Goal: Task Accomplishment & Management: Understand process/instructions

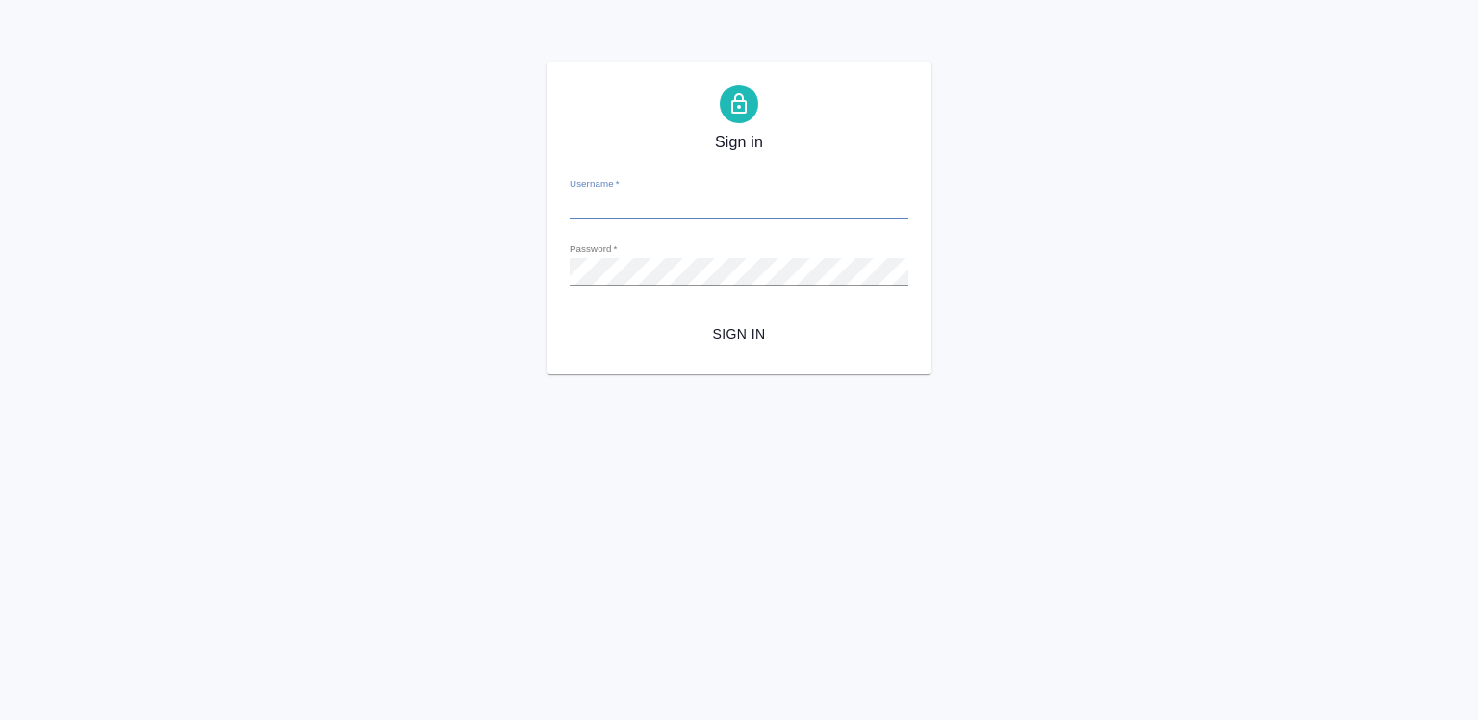
type input "a.chigirina@awatera.com"
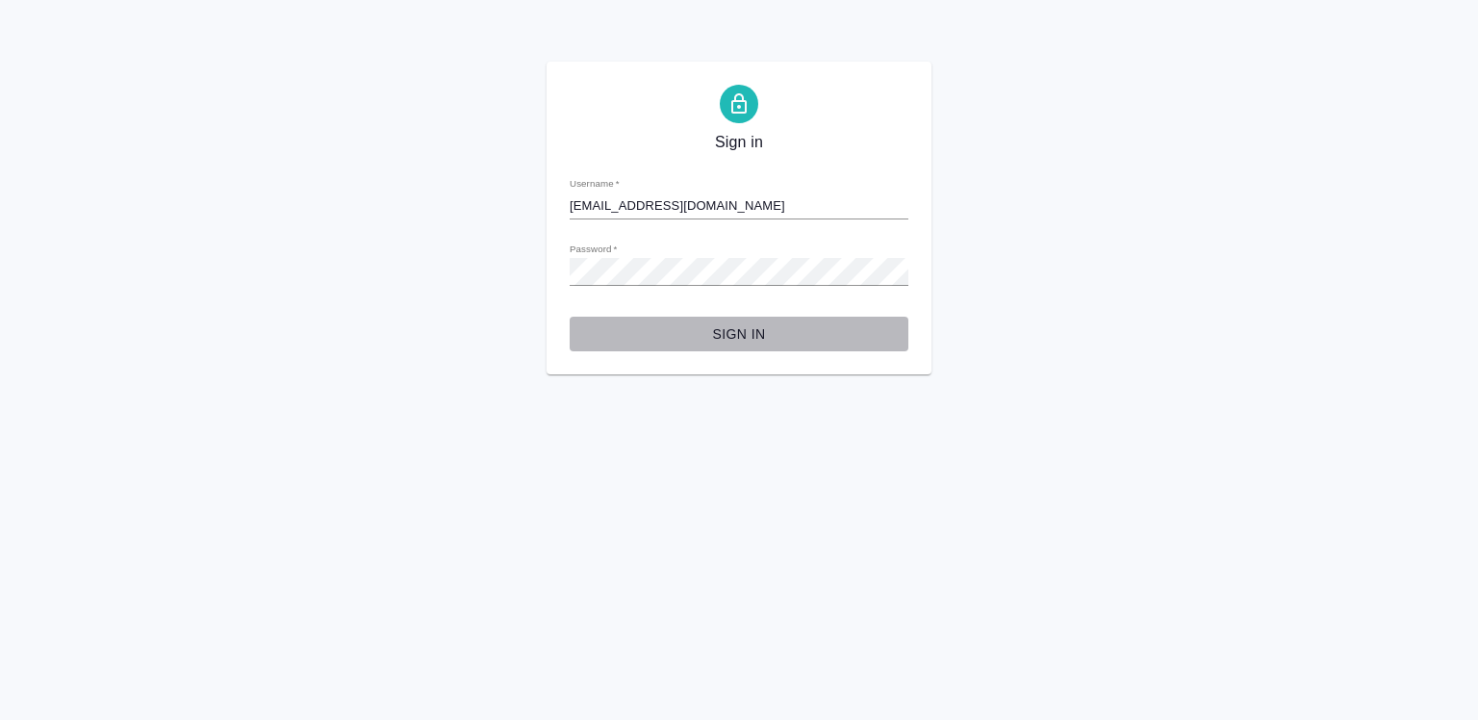
click at [737, 339] on span "Sign in" at bounding box center [739, 334] width 308 height 24
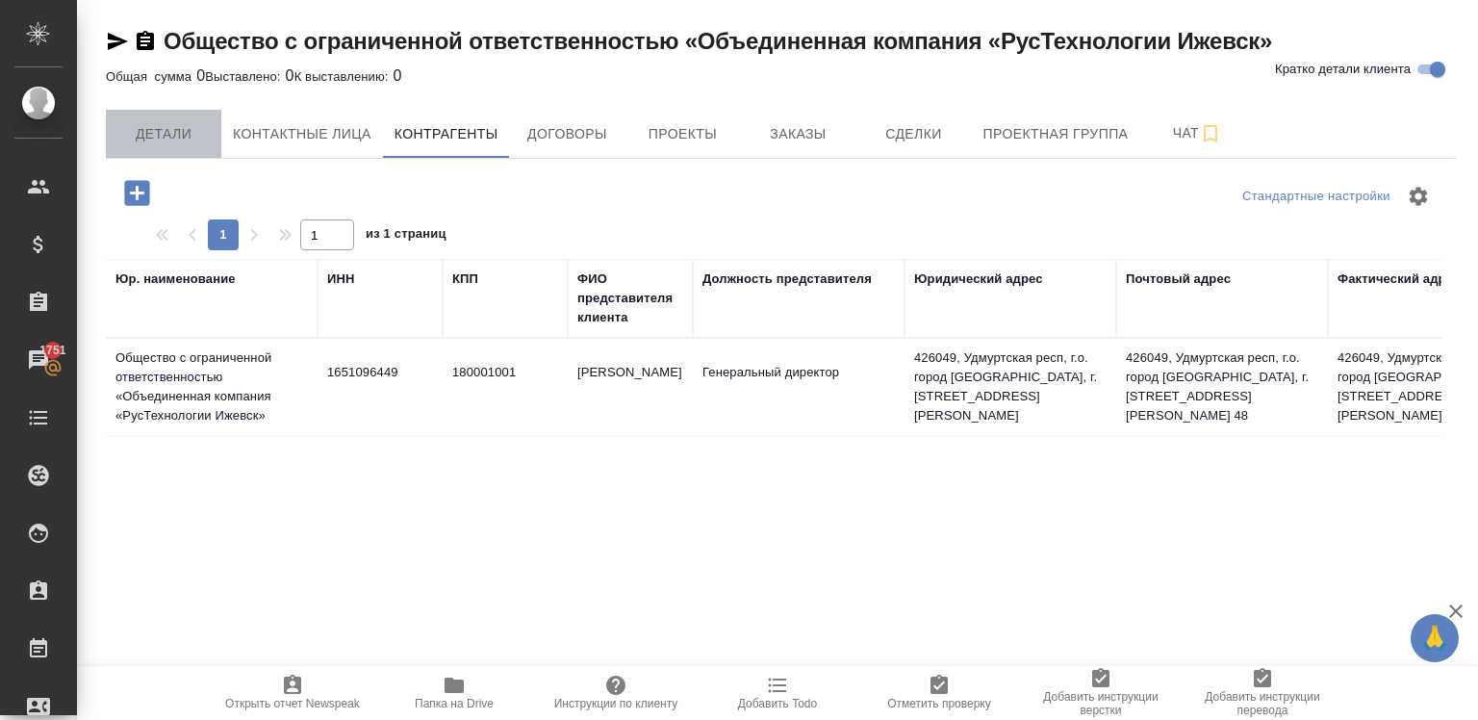
click at [153, 115] on button "Детали" at bounding box center [163, 134] width 115 height 48
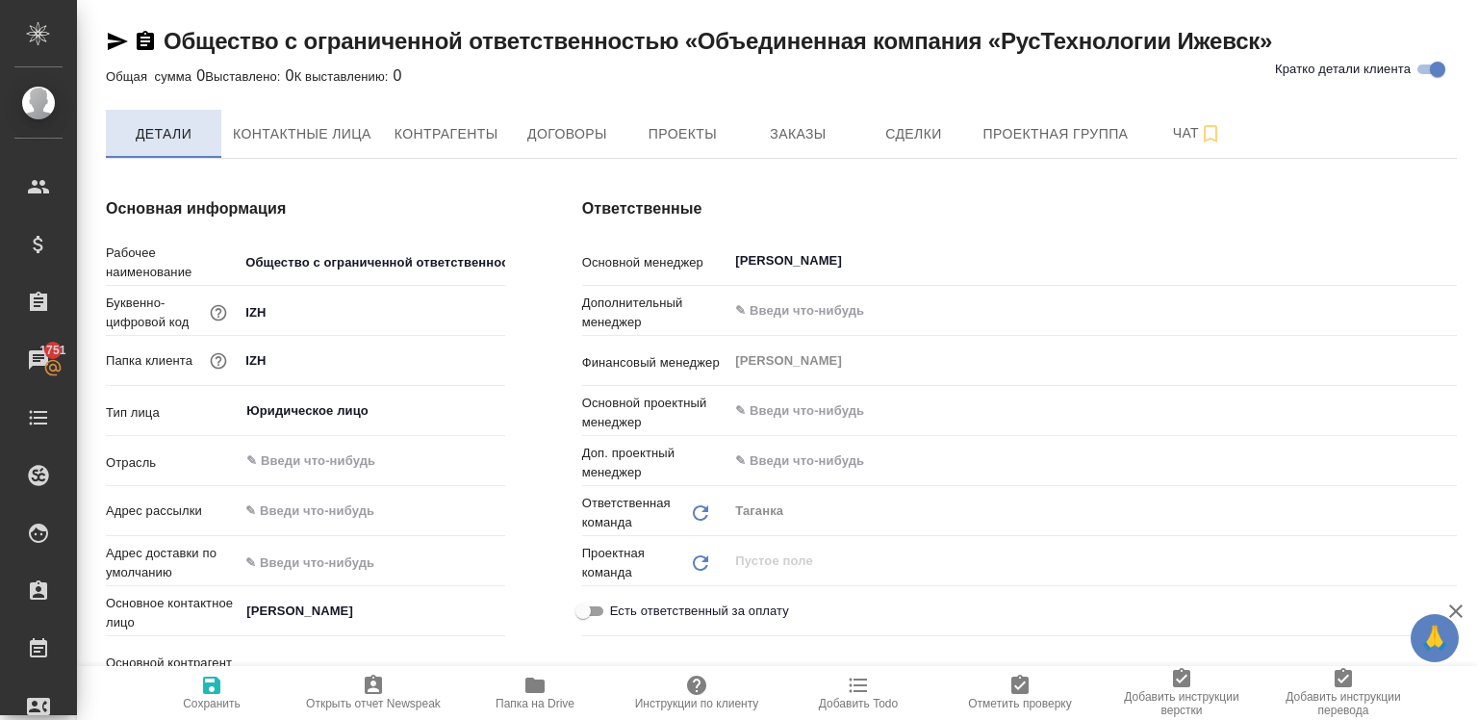
type input "(МБ) ООО "Монблан""
type textarea "x"
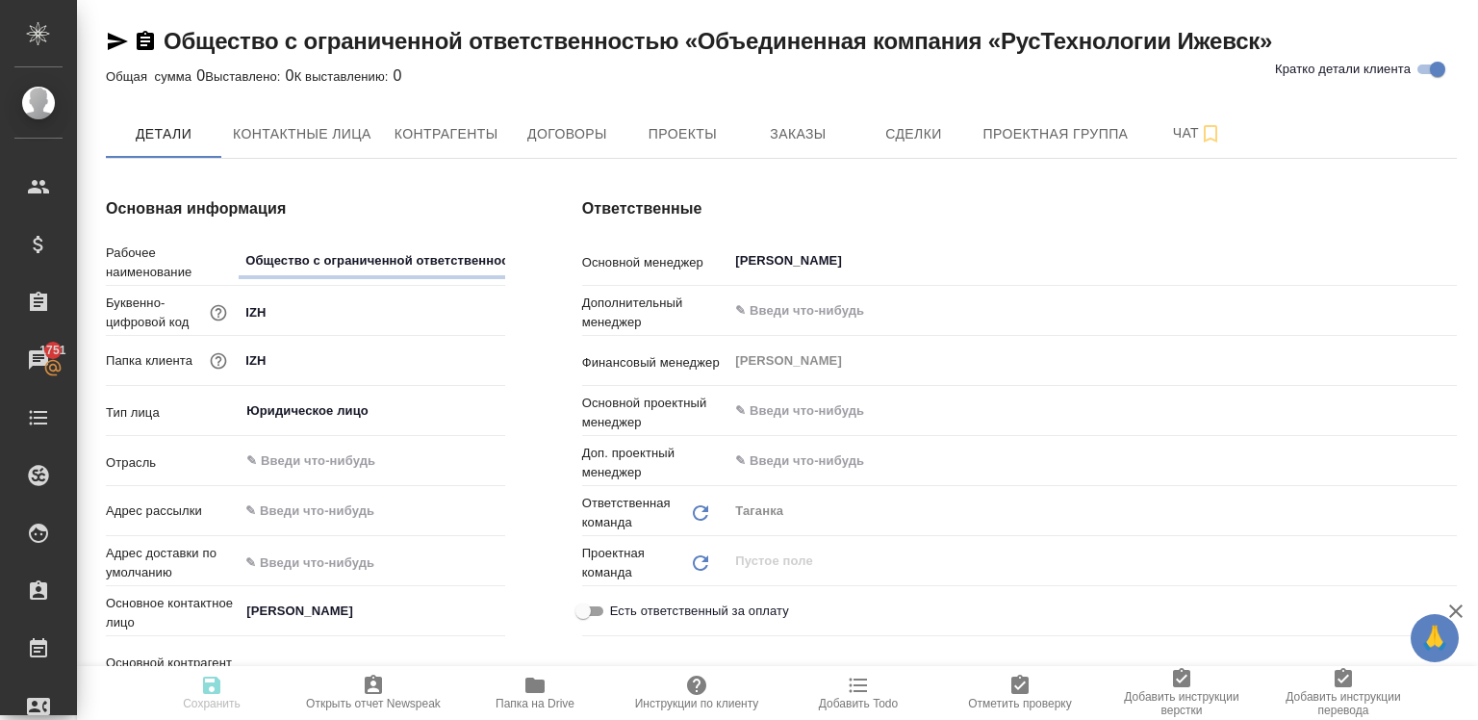
type textarea "x"
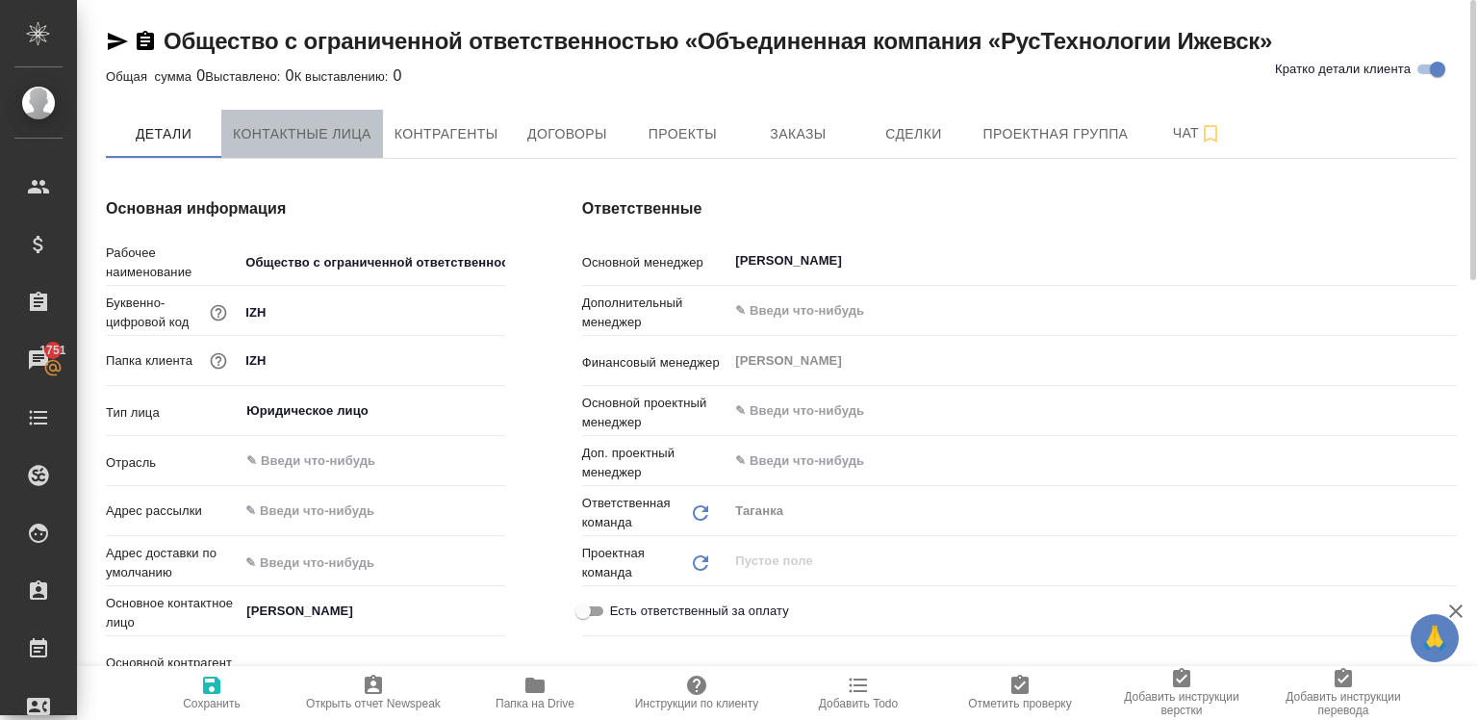
click at [344, 137] on span "Контактные лица" at bounding box center [302, 134] width 139 height 24
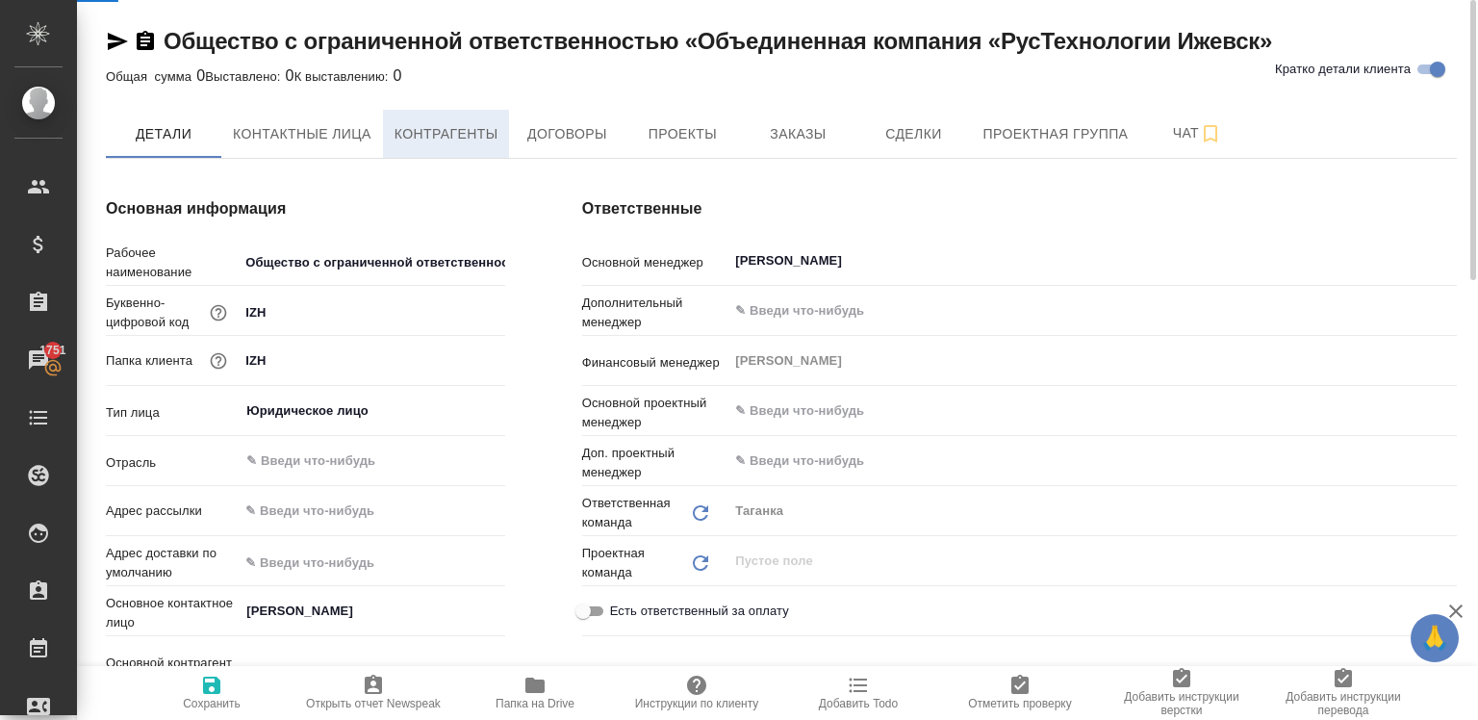
select select "RU"
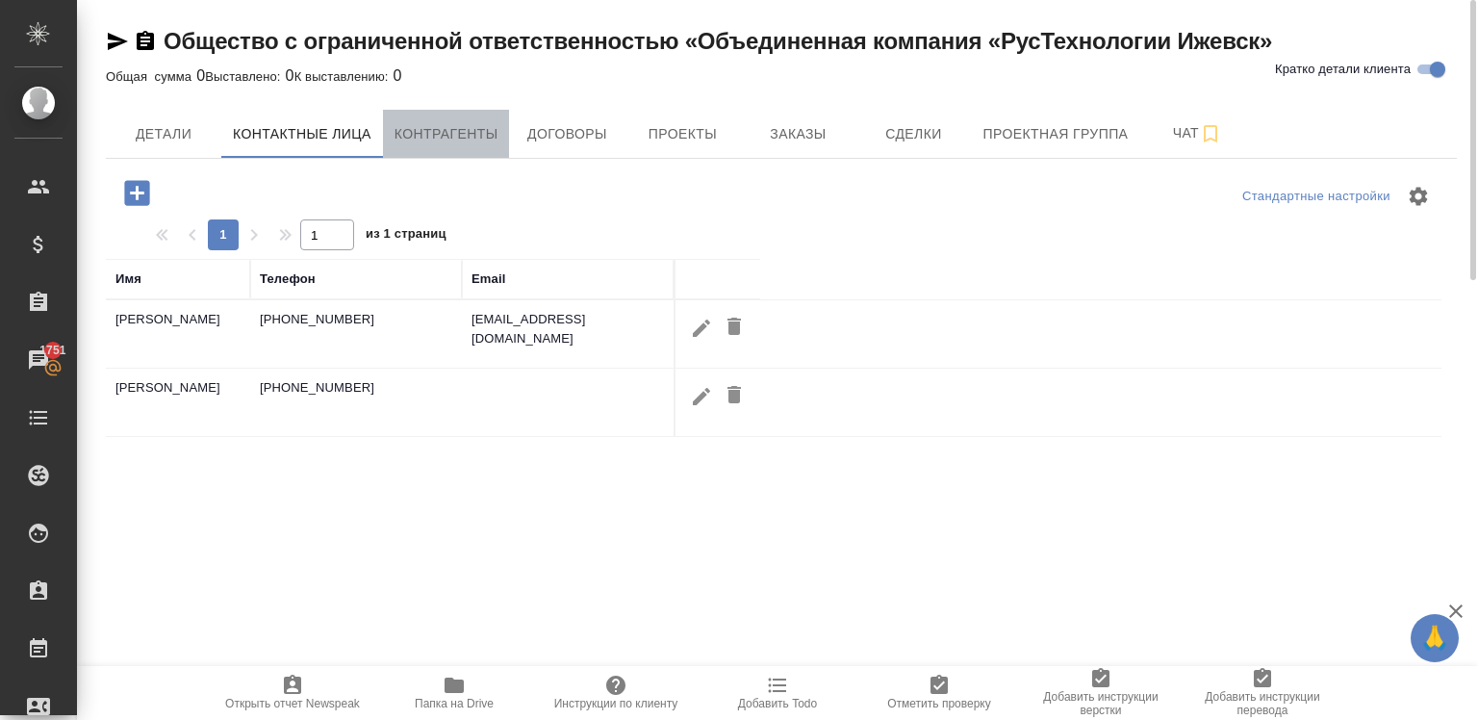
click at [436, 141] on span "Контрагенты" at bounding box center [447, 134] width 104 height 24
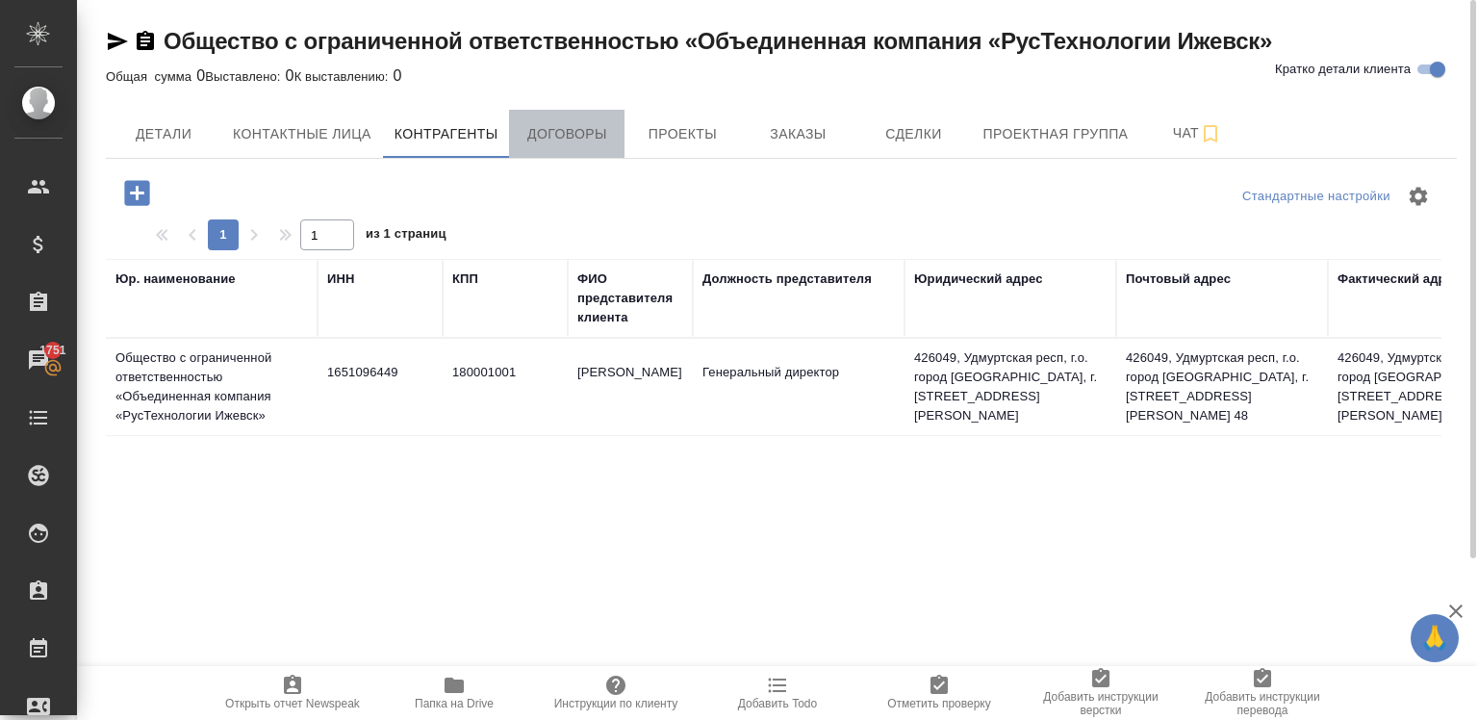
click at [551, 139] on span "Договоры" at bounding box center [567, 134] width 92 height 24
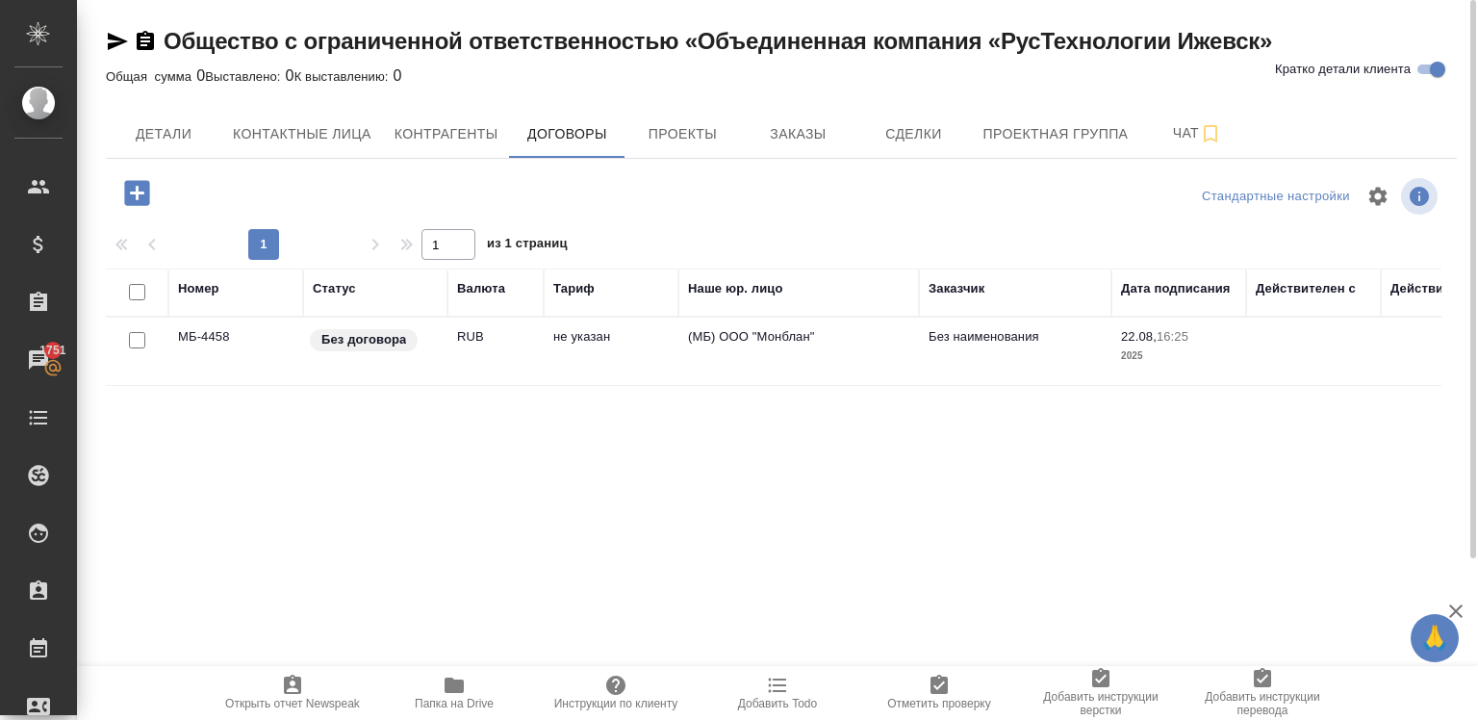
click at [512, 353] on td "RUB" at bounding box center [496, 351] width 96 height 67
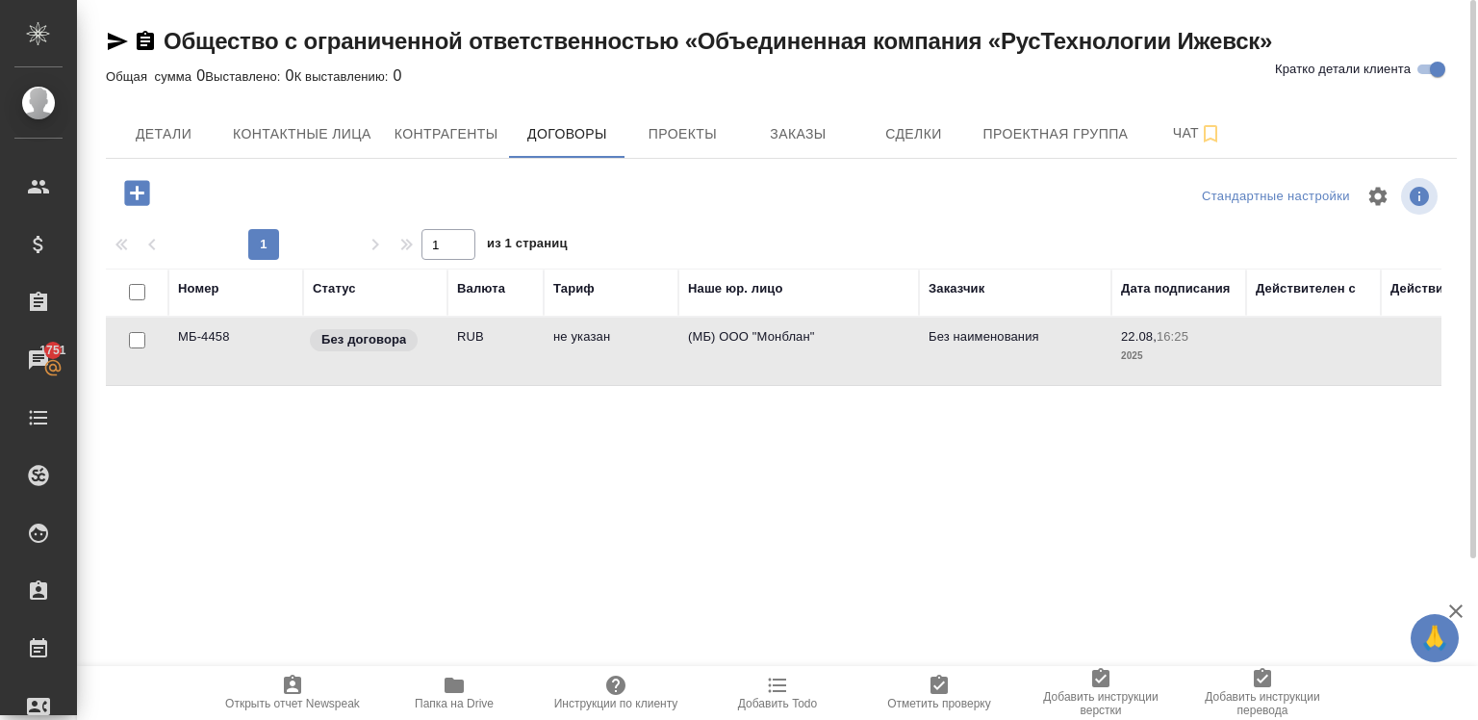
click at [512, 353] on td "RUB" at bounding box center [496, 351] width 96 height 67
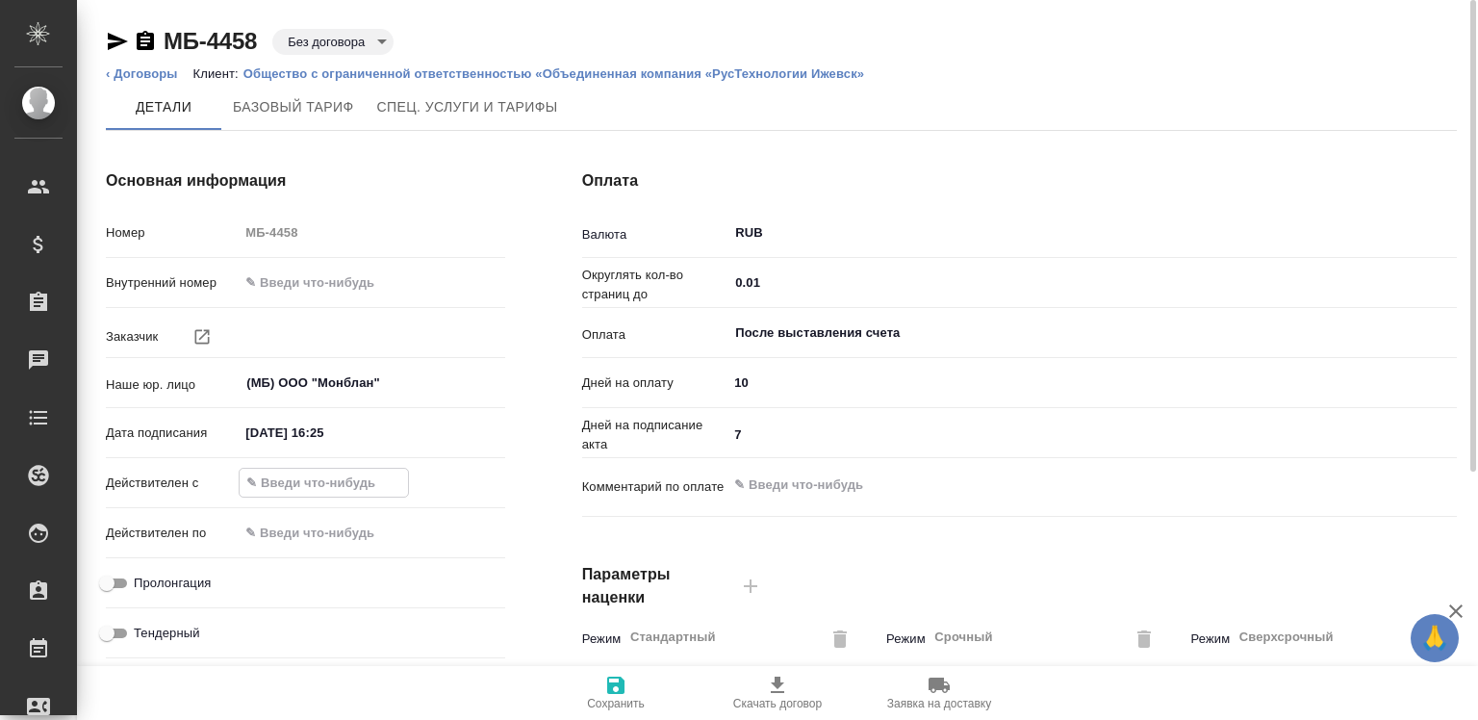
click at [269, 480] on input "text" at bounding box center [324, 483] width 168 height 28
type input "26.08.2025 09:00"
click at [264, 525] on input "text" at bounding box center [324, 533] width 168 height 28
click at [179, 585] on span "Пролонгация" at bounding box center [172, 583] width 77 height 19
click at [141, 585] on input "Пролонгация" at bounding box center [106, 583] width 69 height 23
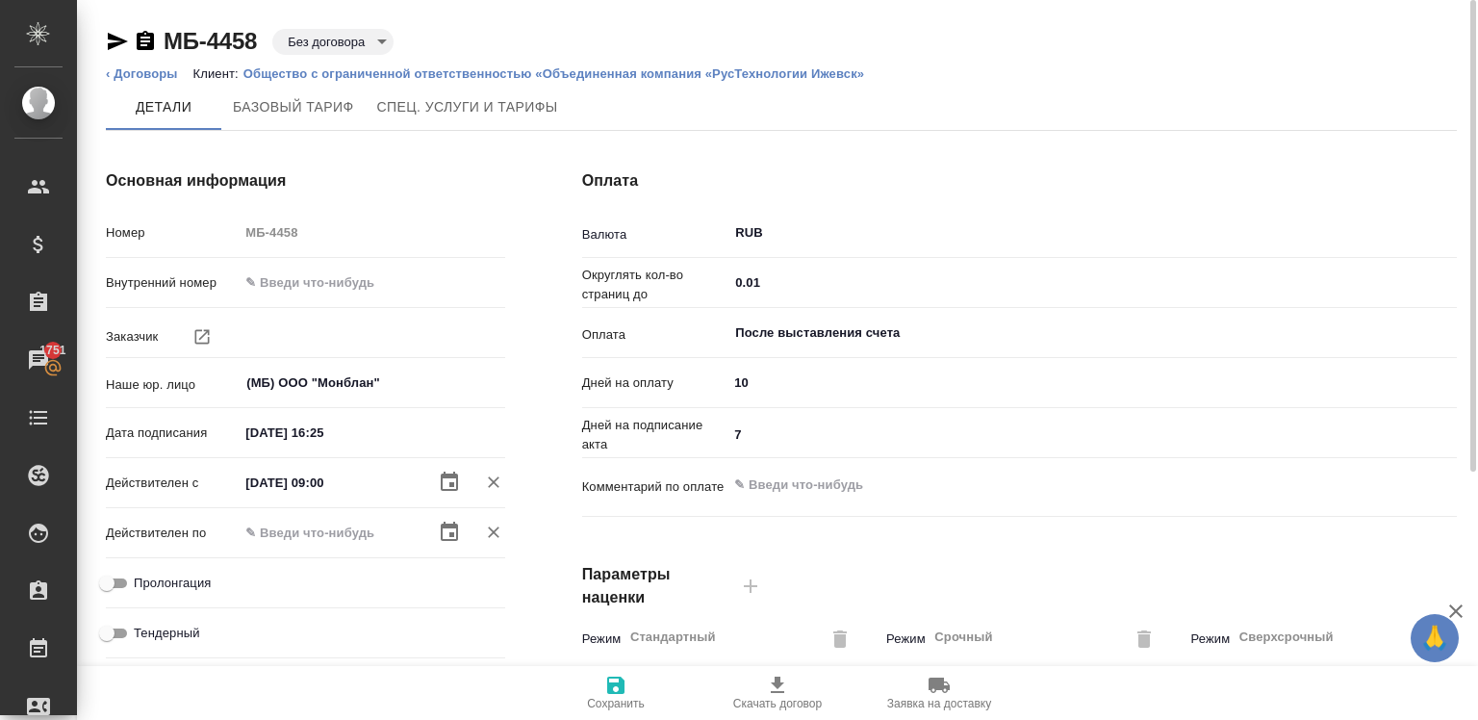
checkbox input "true"
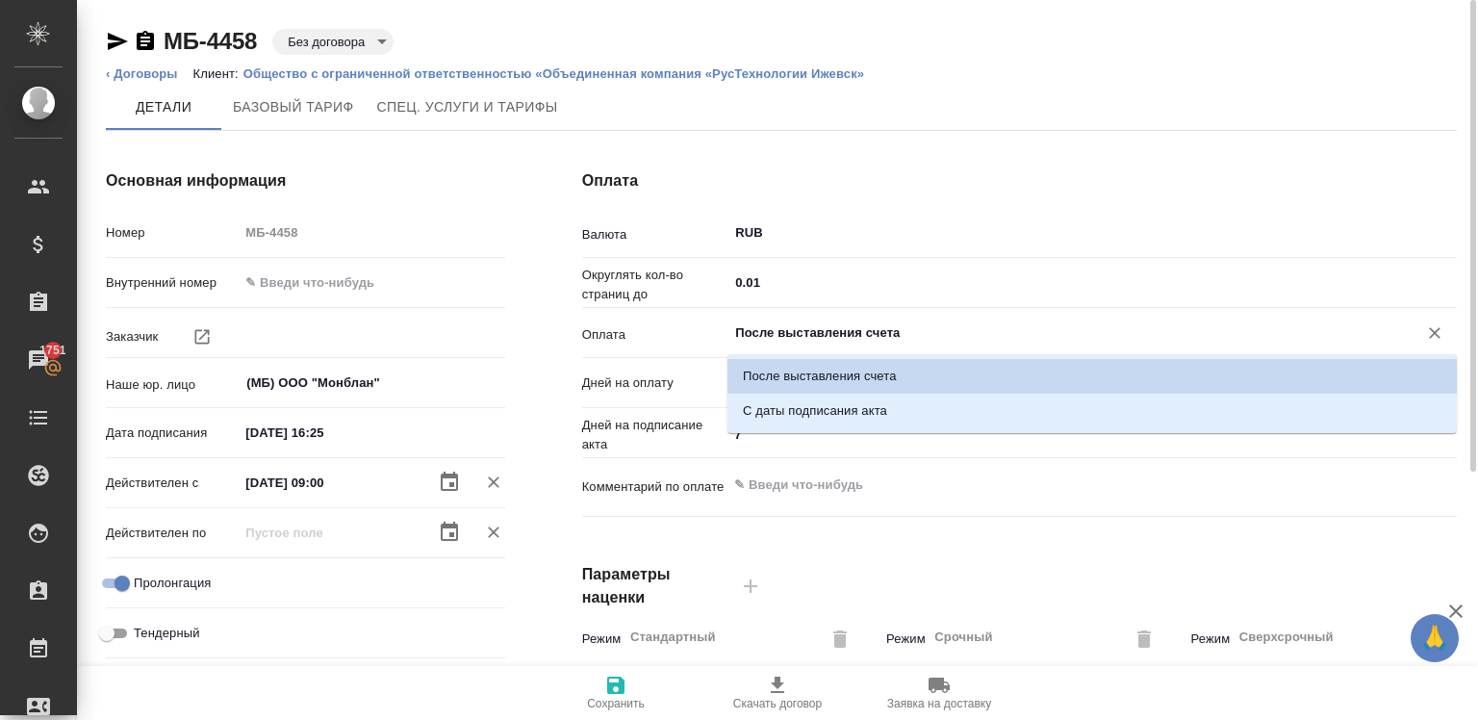
click at [781, 335] on input "После выставления счета" at bounding box center [1059, 332] width 653 height 23
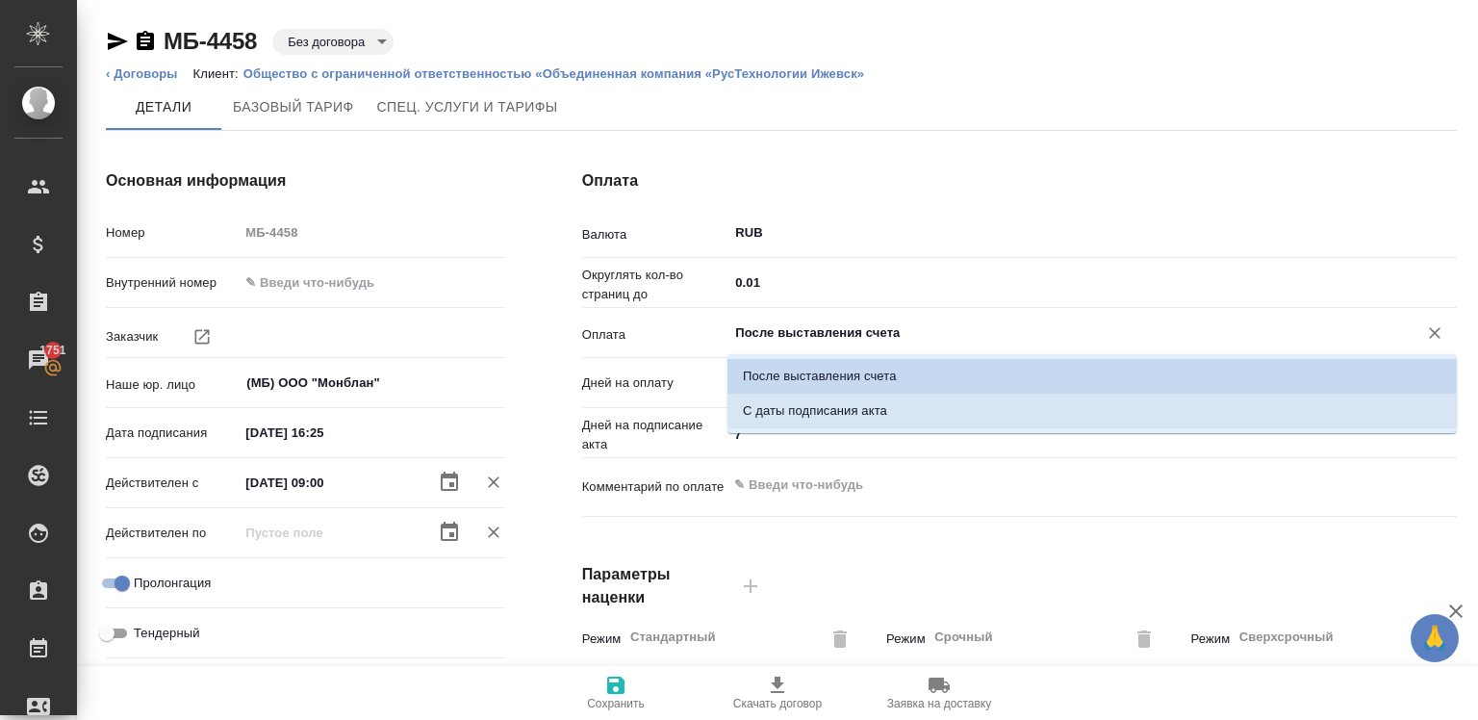
click at [807, 400] on li "С даты подписания акта" at bounding box center [1093, 411] width 730 height 35
type input "С даты подписания акта"
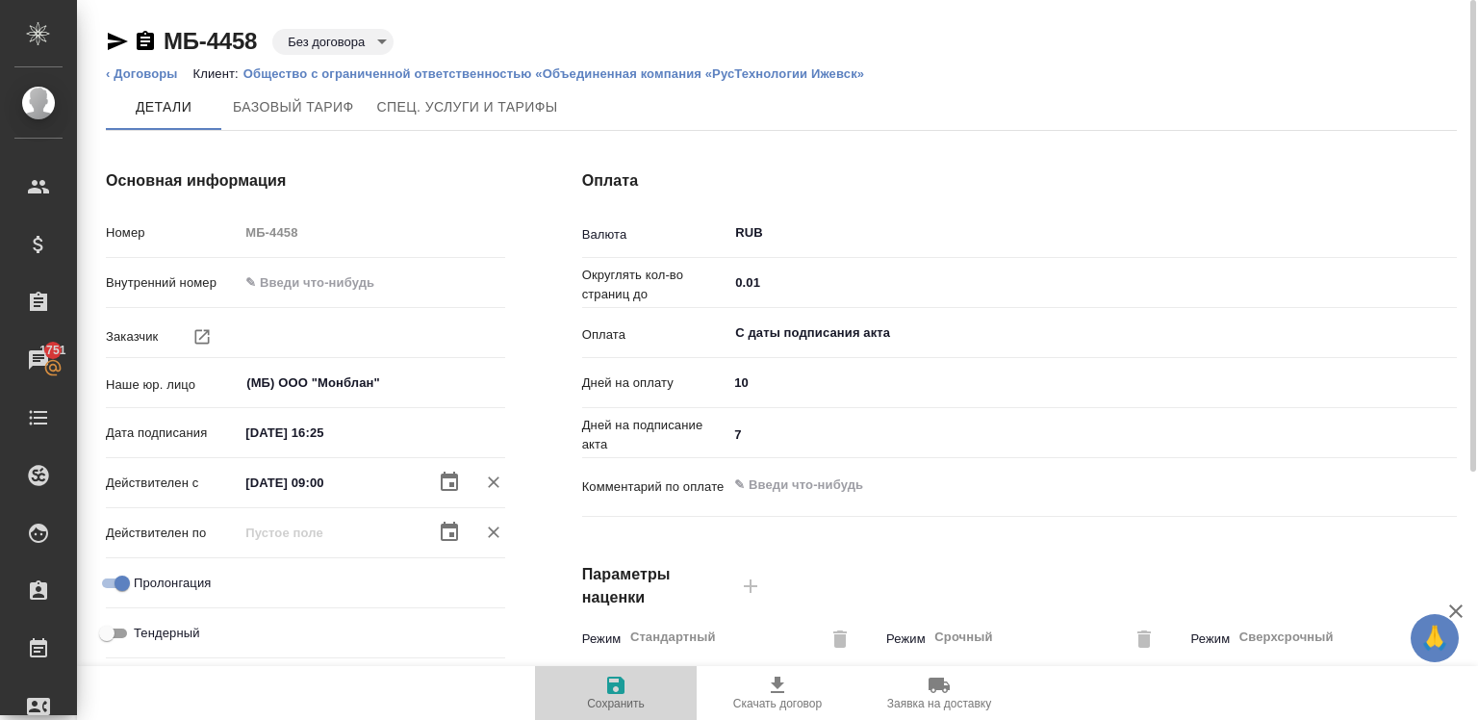
click at [620, 691] on icon "button" at bounding box center [615, 685] width 17 height 17
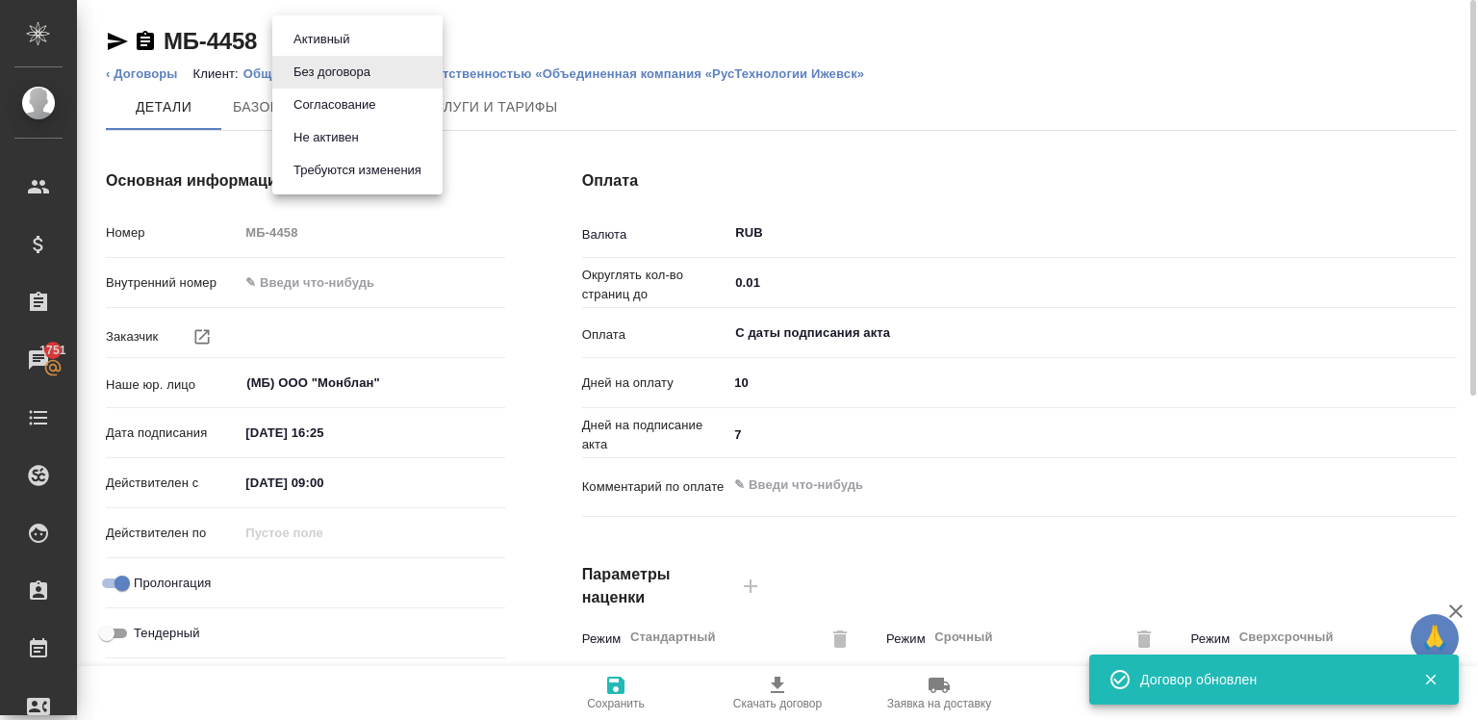
click at [308, 35] on body "🙏 .cls-1 fill:#fff; AWATERA Chigirina Alla Клиенты Спецификации Заказы 1751 Чат…" at bounding box center [739, 360] width 1478 height 720
click at [327, 101] on button "Согласование" at bounding box center [334, 104] width 93 height 21
